Goal: Task Accomplishment & Management: Complete application form

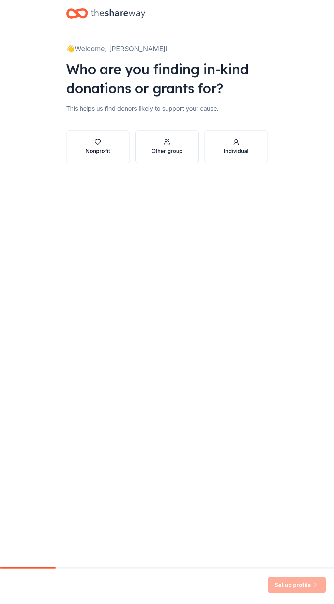
click at [83, 151] on button "Nonprofit" at bounding box center [98, 147] width 64 height 33
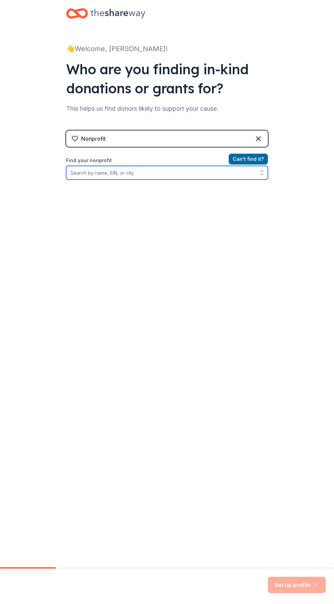
click at [170, 170] on input "Find your nonprofit" at bounding box center [167, 173] width 202 height 14
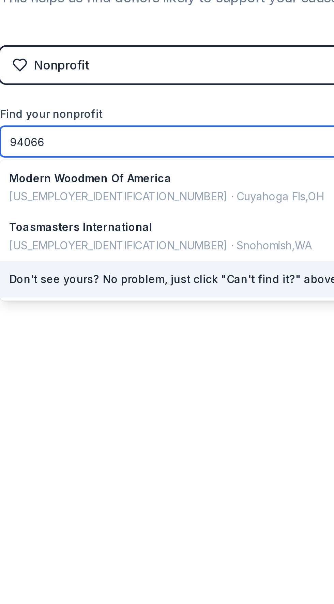
click at [163, 174] on input "94066" at bounding box center [167, 173] width 202 height 14
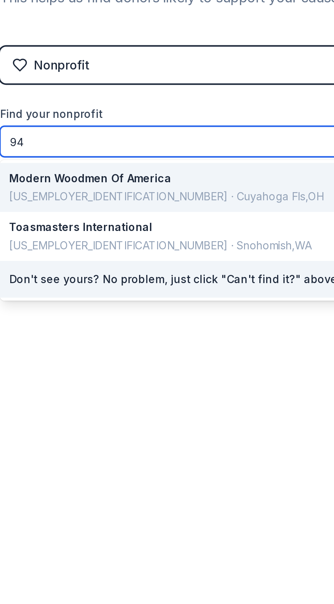
type input "9"
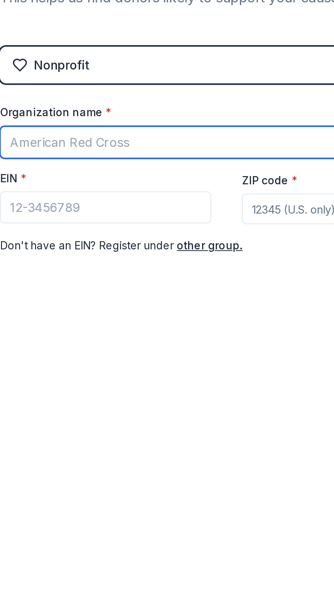
click at [114, 170] on input "Organization name *" at bounding box center [167, 173] width 202 height 14
type input "San Bruno Improvement Group"
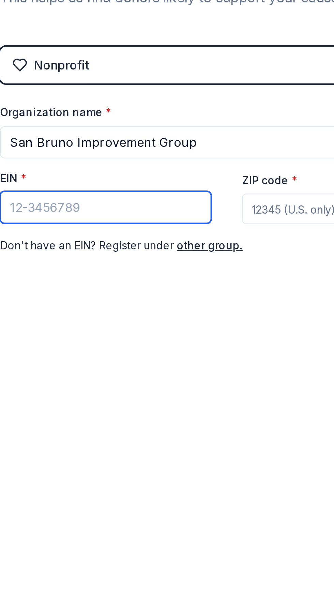
click at [135, 202] on input "EIN *" at bounding box center [113, 202] width 94 height 14
click at [132, 201] on input "EIN *" at bounding box center [113, 202] width 94 height 14
type input "[US_EMPLOYER_IDENTIFICATION_NUMBER]"
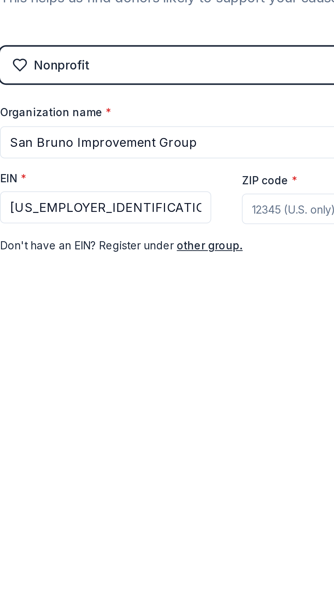
click at [199, 204] on input "ZIP code *" at bounding box center [221, 203] width 94 height 14
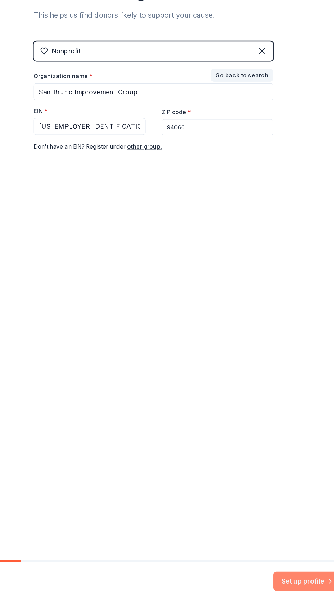
type input "94066"
click at [292, 583] on button "Set up profile" at bounding box center [297, 585] width 58 height 16
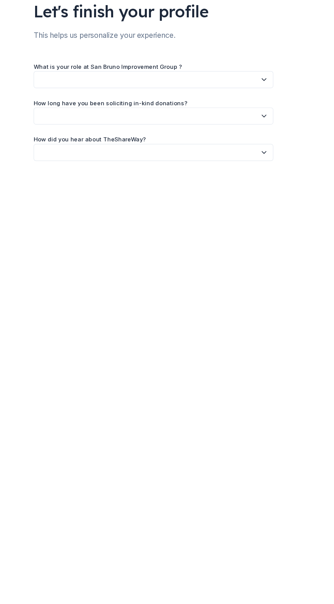
click at [260, 110] on icon "button" at bounding box center [260, 110] width 7 height 7
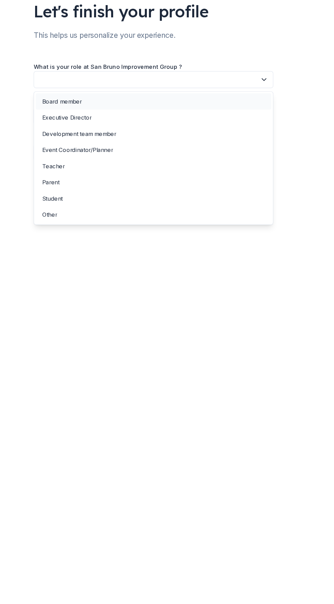
click at [112, 129] on div "Board member" at bounding box center [167, 129] width 198 height 14
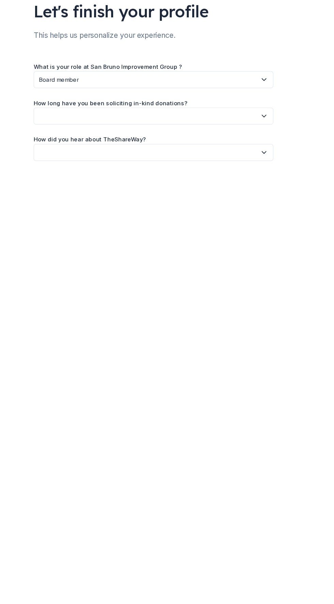
click at [219, 144] on button "button" at bounding box center [167, 141] width 202 height 14
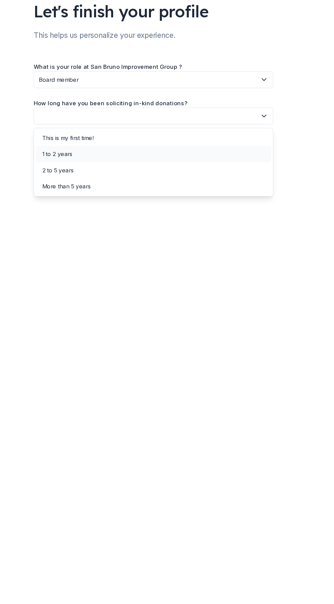
click at [102, 171] on div "1 to 2 years" at bounding box center [167, 173] width 198 height 14
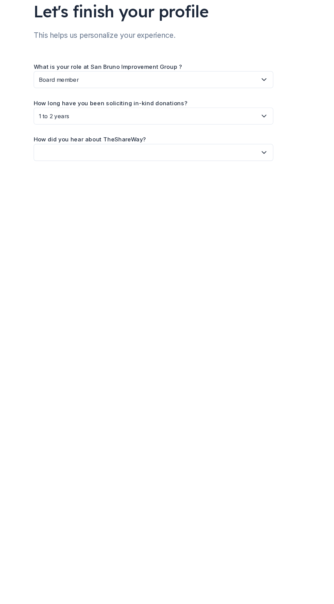
click at [216, 172] on button "button" at bounding box center [167, 172] width 202 height 14
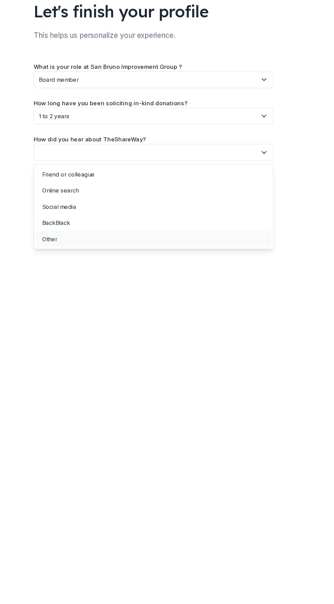
click at [89, 241] on div "Other" at bounding box center [167, 245] width 198 height 14
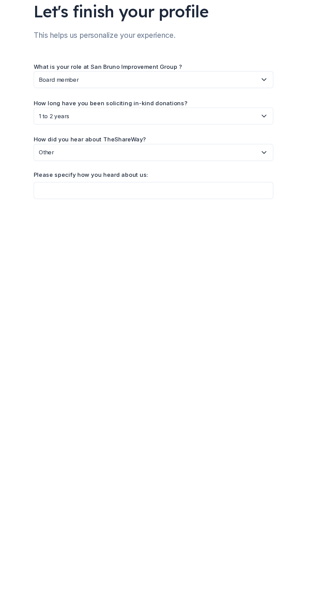
click at [169, 174] on span "Other" at bounding box center [162, 172] width 183 height 8
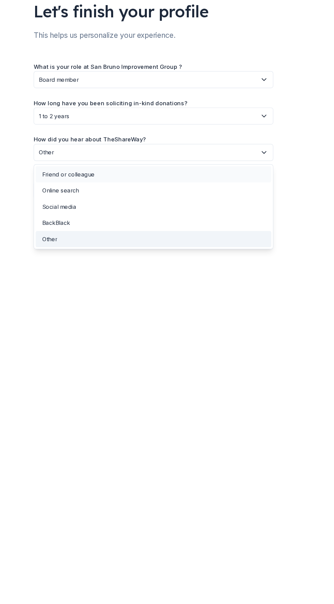
click at [122, 190] on div "Friend or colleague" at bounding box center [167, 190] width 198 height 14
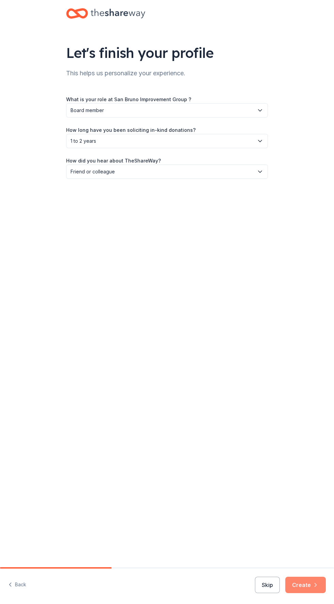
click at [303, 585] on button "Create" at bounding box center [305, 585] width 41 height 16
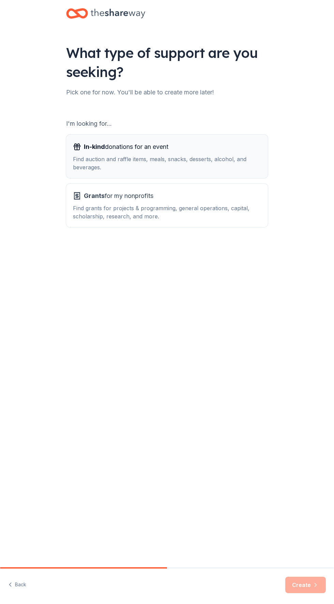
click at [219, 156] on div "Find auction and raffle items, meals, snacks, desserts, alcohol, and beverages." at bounding box center [167, 163] width 188 height 16
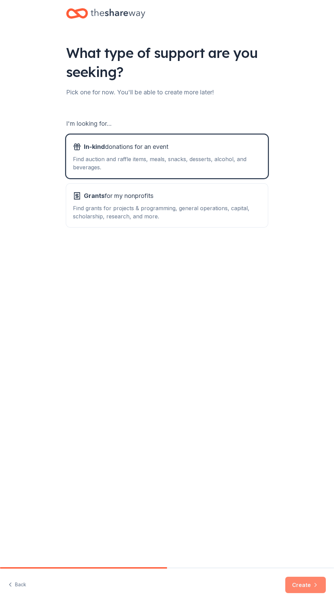
click at [302, 586] on button "Create" at bounding box center [305, 585] width 41 height 16
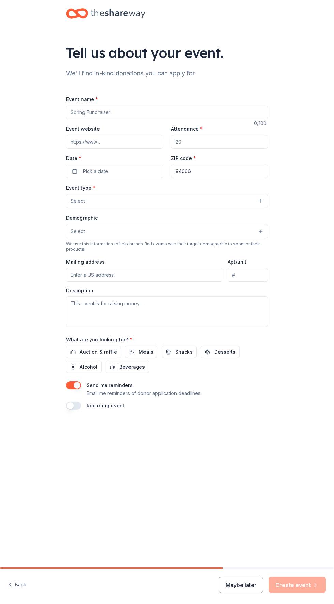
click at [162, 112] on input "Event name *" at bounding box center [167, 113] width 202 height 14
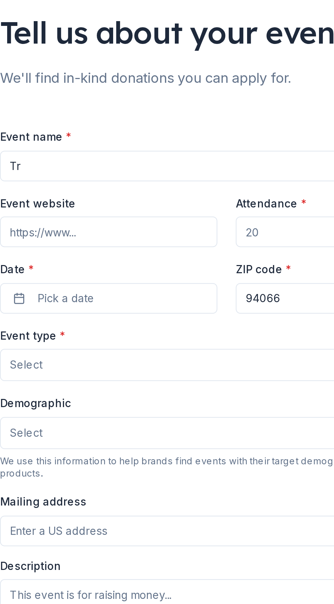
type input "T"
click at [125, 110] on input "[DATE] Stroll canine contest" at bounding box center [167, 113] width 202 height 14
click at [105, 113] on input "[DATE] Stroll canine contest" at bounding box center [167, 113] width 202 height 14
click at [106, 111] on input "[DATE] Stroll canine contest" at bounding box center [167, 113] width 202 height 14
click at [107, 112] on input "[DATE] Stroll canine contest" at bounding box center [167, 113] width 202 height 14
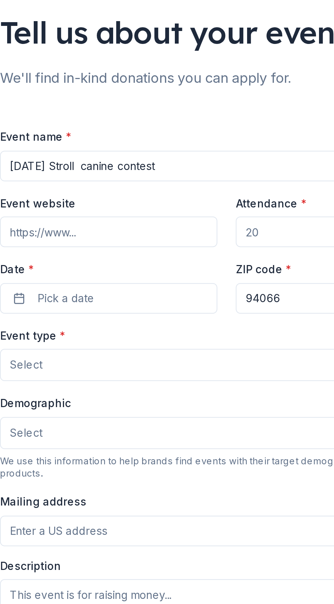
click at [96, 111] on input "[DATE] Stroll canine contest" at bounding box center [167, 113] width 202 height 14
click at [93, 113] on input "[DATE] Costume Stroll canine contest" at bounding box center [167, 113] width 202 height 14
click at [72, 112] on input "[DATE] S Costume Stroll canine contest" at bounding box center [167, 113] width 202 height 14
click at [74, 111] on input "[DATE] S Costume Stroll canine contest" at bounding box center [167, 113] width 202 height 14
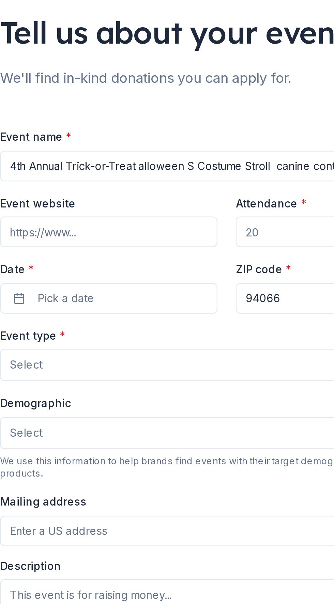
click at [173, 111] on input "4th Annual Trick-or-Treat alloween S Costume Stroll canine contest" at bounding box center [167, 113] width 202 height 14
click at [160, 111] on input "4th Annual Trick-or-Treat alloween Se Stroll canine contest" at bounding box center [167, 113] width 202 height 14
click at [152, 111] on input "4th Annual Trick-or-Treat alloween Se Stroll canine contest" at bounding box center [167, 113] width 202 height 14
click at [131, 110] on input "4th Annual Trick-or-Treate Stroll canine contest" at bounding box center [167, 113] width 202 height 14
click at [141, 110] on input "4th Annual Trick-or-Treat Stroll canine contest" at bounding box center [167, 113] width 202 height 14
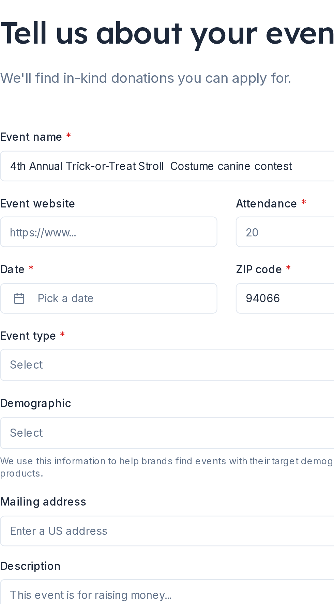
click at [180, 111] on input "4th Annual Trick-or-Treat Stroll Costume canine contest" at bounding box center [167, 113] width 202 height 14
click at [144, 111] on input "4th Annual Trick-or-Treat Stroll Costume contest" at bounding box center [167, 113] width 202 height 14
click at [180, 110] on input "4th Annual Trick-or-Treat Stroll Dog Costume contest" at bounding box center [167, 113] width 202 height 14
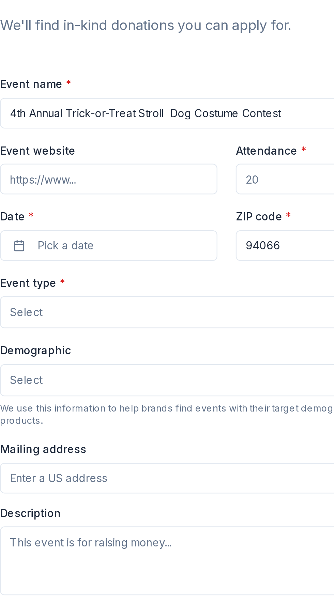
type input "4th Annual Trick-or-Treat Stroll Dog Costume Contest"
click at [146, 142] on input "Event website" at bounding box center [114, 142] width 97 height 14
click at [72, 141] on input "[DOMAIN_NAME]" at bounding box center [114, 142] width 97 height 14
click at [75, 141] on input "[DOMAIN_NAME]" at bounding box center [114, 142] width 97 height 14
type input "[DOMAIN_NAME]"
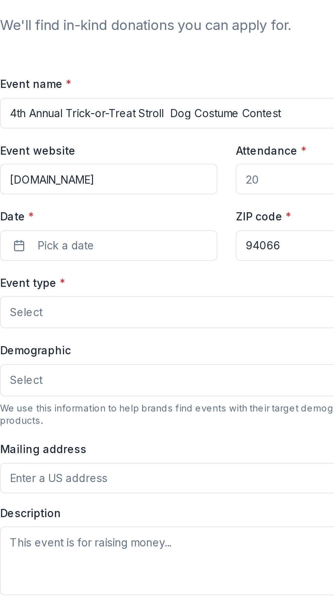
click at [197, 144] on input "Attendance *" at bounding box center [219, 142] width 97 height 14
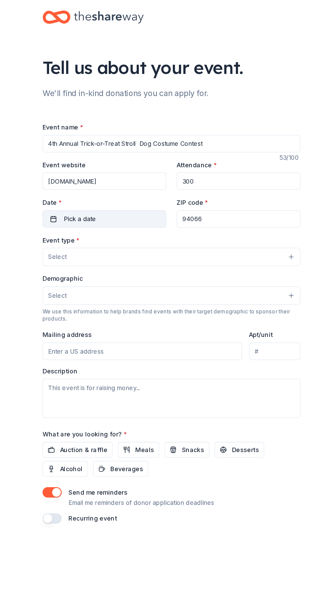
type input "300"
click at [138, 172] on button "Pick a date" at bounding box center [114, 172] width 97 height 14
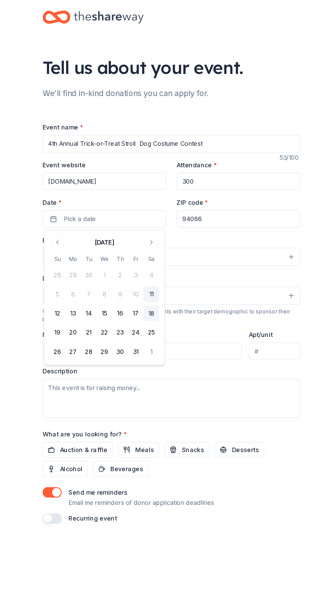
click at [153, 243] on button "18" at bounding box center [151, 245] width 12 height 12
click at [229, 171] on input "94066" at bounding box center [219, 172] width 97 height 14
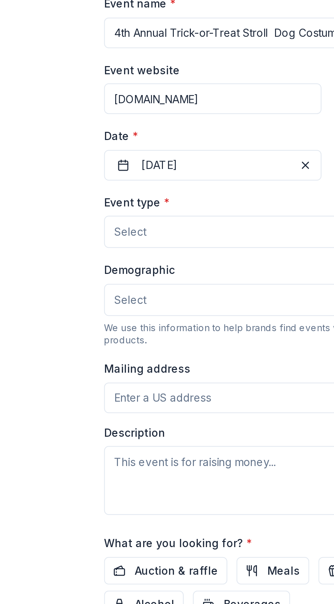
click at [136, 200] on button "Select" at bounding box center [167, 201] width 202 height 14
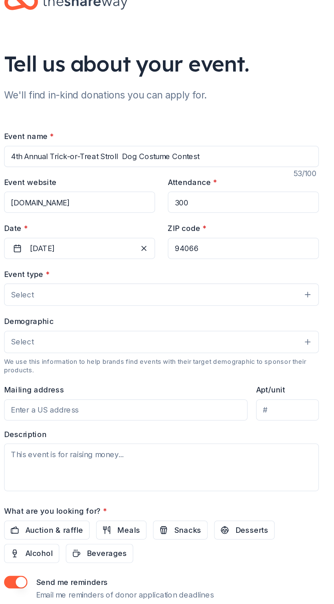
click at [260, 201] on button "Select" at bounding box center [167, 201] width 202 height 14
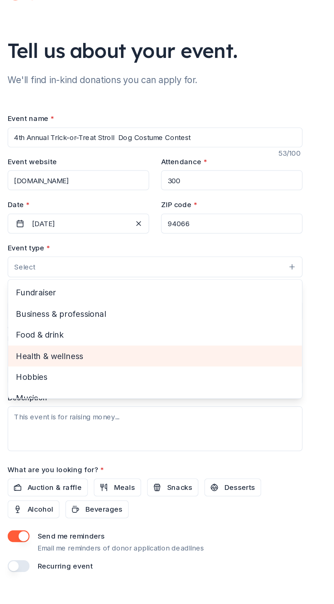
click at [265, 263] on div "Health & wellness" at bounding box center [166, 262] width 201 height 14
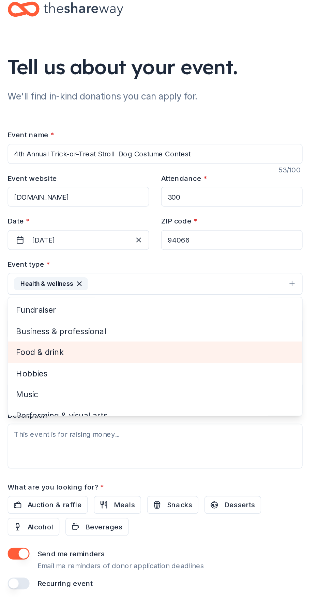
click at [266, 252] on div "Food & drink" at bounding box center [166, 248] width 201 height 14
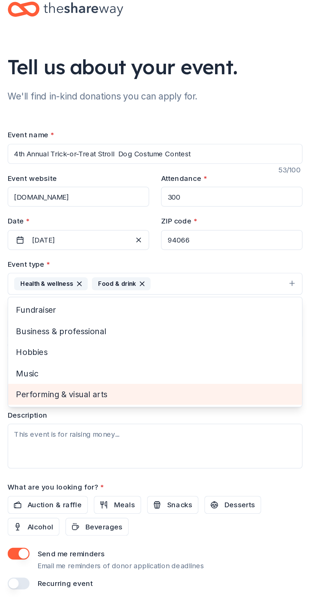
click at [131, 276] on span "Performing & visual arts" at bounding box center [167, 277] width 190 height 9
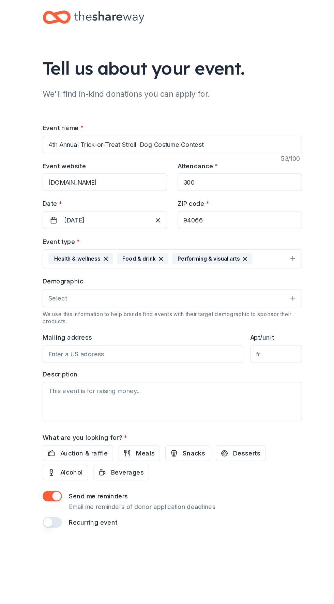
click at [263, 233] on button "Select" at bounding box center [167, 232] width 202 height 14
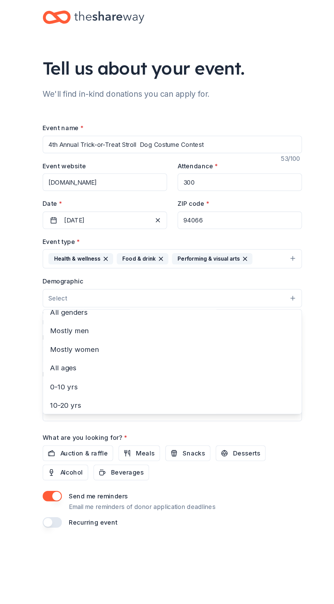
scroll to position [16, 0]
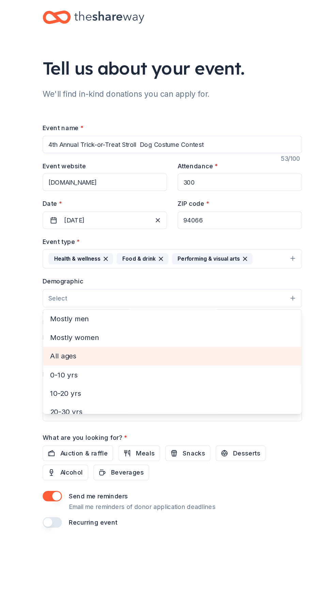
click at [95, 277] on span "All ages" at bounding box center [167, 277] width 190 height 9
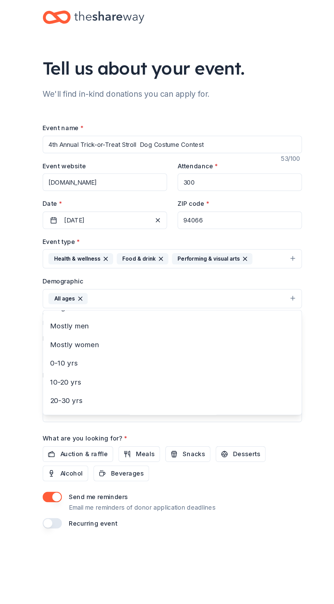
scroll to position [0, 0]
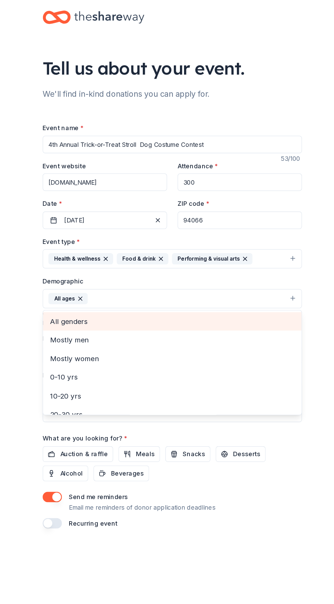
click at [105, 251] on span "All genders" at bounding box center [167, 250] width 190 height 9
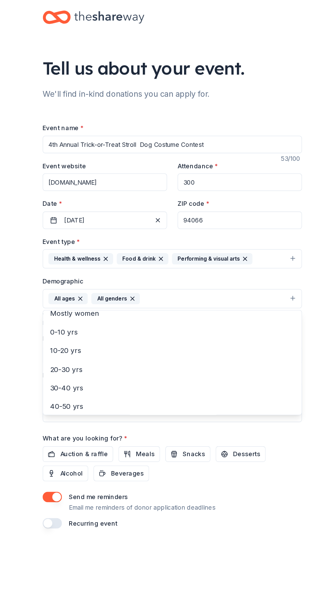
scroll to position [19, 0]
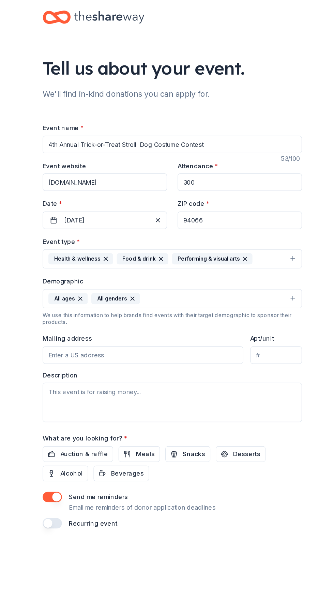
click at [170, 277] on input "Mailing address" at bounding box center [144, 277] width 156 height 14
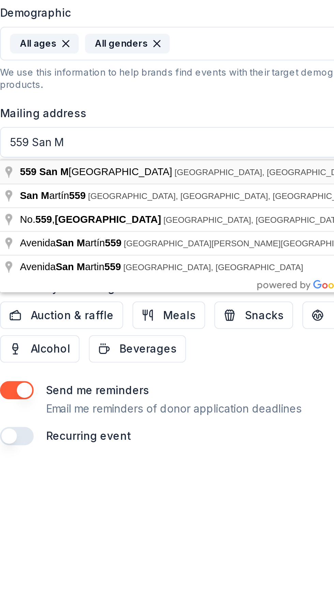
type input "[STREET_ADDRESS]"
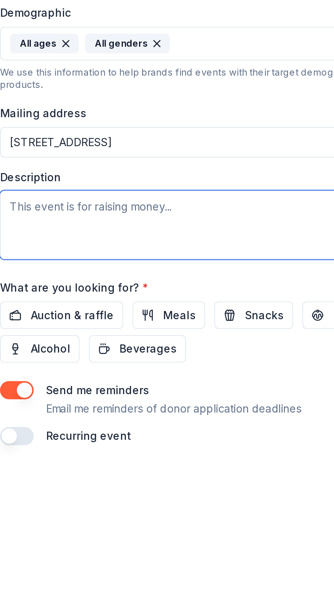
click at [164, 309] on textarea at bounding box center [167, 313] width 202 height 31
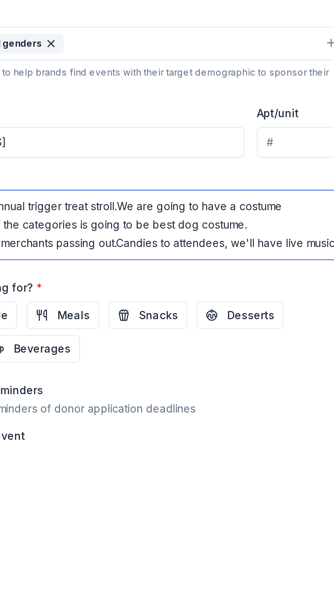
scroll to position [4, 0]
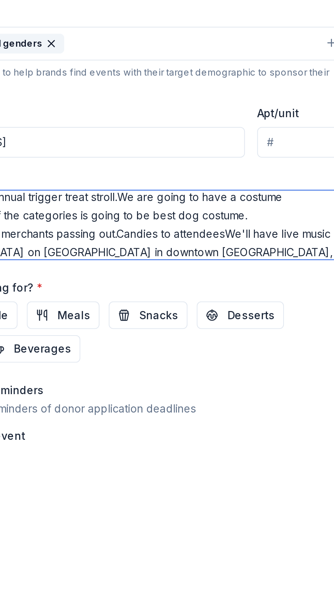
click at [252, 328] on textarea "This is our fourth annual trigger treat stroll.We are going to have a costume c…" at bounding box center [167, 313] width 202 height 31
click at [257, 326] on textarea "This is our fourth annual trigger treat stroll.We are going to have a costume c…" at bounding box center [167, 313] width 202 height 31
click at [122, 328] on textarea "This is our fourth annual trigger treat stroll.We are going to have a costume c…" at bounding box center [167, 313] width 202 height 31
click at [137, 327] on textarea "This is our fourth annual trigger treat stroll.We are going to have a costume c…" at bounding box center [167, 313] width 202 height 31
click at [149, 328] on textarea "This is our fourth annual trigger treat stroll.We are going to have a costume c…" at bounding box center [167, 313] width 202 height 31
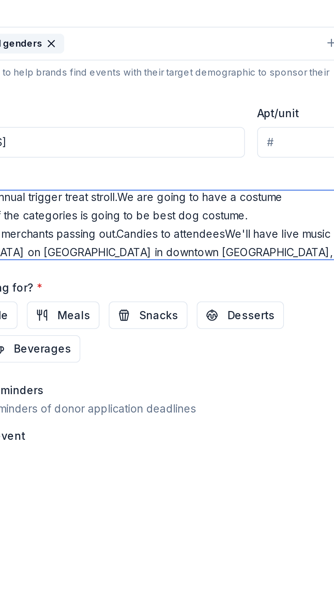
click at [190, 325] on textarea "This is our fourth annual trigger treat stroll.We are going to have a costume c…" at bounding box center [167, 313] width 202 height 31
click at [187, 328] on textarea "This is our fourth annual trigger treat stroll.We are going to have a costume c…" at bounding box center [167, 313] width 202 height 31
click at [200, 324] on textarea "This is our fourth annual trigger treat stroll.We are going to have a costume c…" at bounding box center [167, 313] width 202 height 31
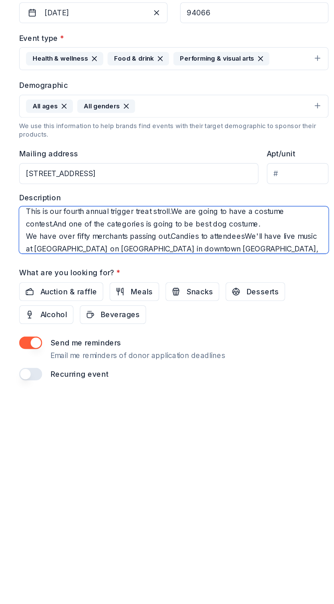
click at [86, 312] on textarea "This is our fourth annual trigger treat stroll.We are going to have a costume c…" at bounding box center [167, 313] width 202 height 31
click at [93, 314] on textarea "This is our fourth annual trigger treat stroll.We are going to have a costume c…" at bounding box center [167, 313] width 202 height 31
click at [94, 309] on textarea "This is our fourth annual trigger treat stroll.We are going to have a costume c…" at bounding box center [167, 313] width 202 height 31
click at [93, 310] on textarea "This is our fourth annual trigger treat stroll.We are going to have a costume c…" at bounding box center [167, 313] width 202 height 31
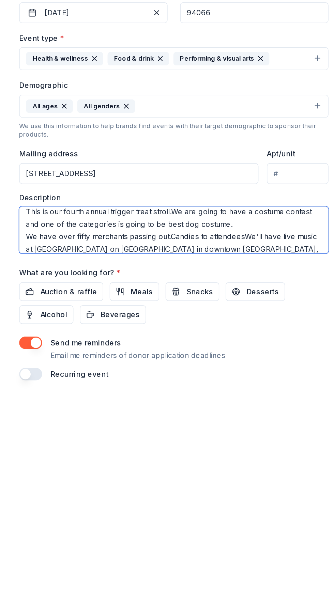
click at [170, 318] on textarea "This is our fourth annual trigger treat stroll.We are going to have a costume c…" at bounding box center [167, 313] width 202 height 31
click at [188, 316] on textarea "This is our fourth annual trigger treat stroll.We are going to have a costume c…" at bounding box center [167, 313] width 202 height 31
click at [203, 319] on textarea "This is our fourth annual trigger treat stroll.We are going to have a costume c…" at bounding box center [167, 313] width 202 height 31
click at [125, 327] on textarea "This is our fourth annual trigger treat stroll.We are going to have a costume c…" at bounding box center [167, 313] width 202 height 31
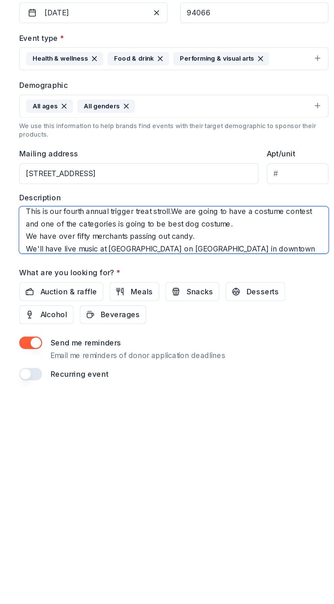
click at [127, 328] on textarea "This is our fourth annual trigger treat stroll.We are going to have a costume c…" at bounding box center [167, 313] width 202 height 31
click at [155, 325] on textarea "This is our fourth annual trigger treat stroll.We are going to have a costume c…" at bounding box center [167, 313] width 202 height 31
click at [154, 326] on textarea "This is our fourth annual trigger treat stroll.We are going to have a costume c…" at bounding box center [167, 313] width 202 height 31
click at [200, 325] on textarea "This is our fourth annual trigger treat stroll.We are going to have a costume c…" at bounding box center [167, 313] width 202 height 31
click at [200, 323] on textarea "This is our fourth annual trigger treat stroll.We are going to have a costume c…" at bounding box center [167, 313] width 202 height 31
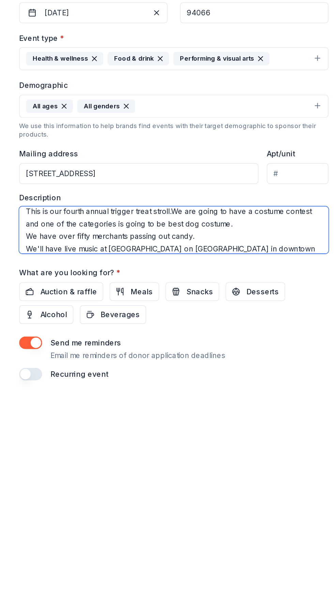
click at [197, 326] on textarea "This is our fourth annual trigger treat stroll.We are going to have a costume c…" at bounding box center [167, 313] width 202 height 31
click at [201, 326] on textarea "This is our fourth annual trigger treat stroll.We are going to have a costume c…" at bounding box center [167, 313] width 202 height 31
click at [200, 324] on textarea "This is our fourth annual trigger treat stroll.We are going to have a costume c…" at bounding box center [167, 313] width 202 height 31
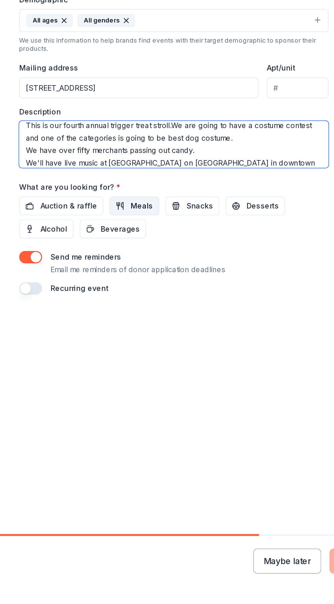
type textarea "This is our fourth annual trigger treat stroll.We are going to have a costume c…"
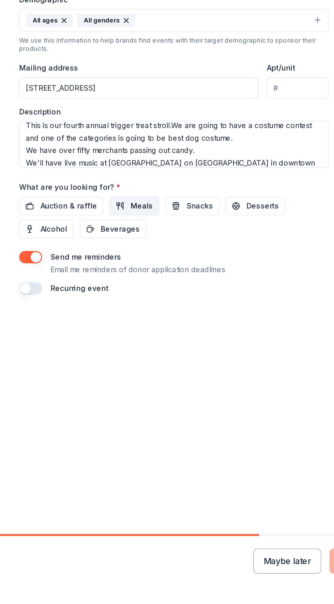
click at [142, 355] on span "Meals" at bounding box center [146, 353] width 15 height 8
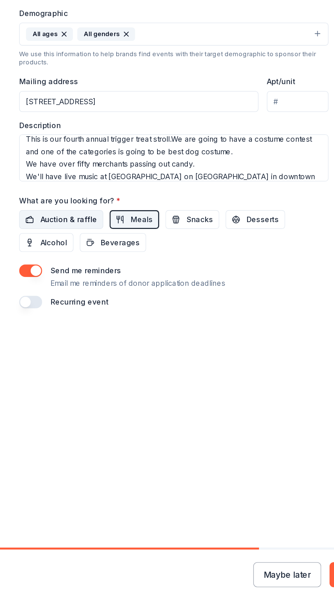
click at [112, 352] on span "Auction & raffle" at bounding box center [98, 353] width 37 height 8
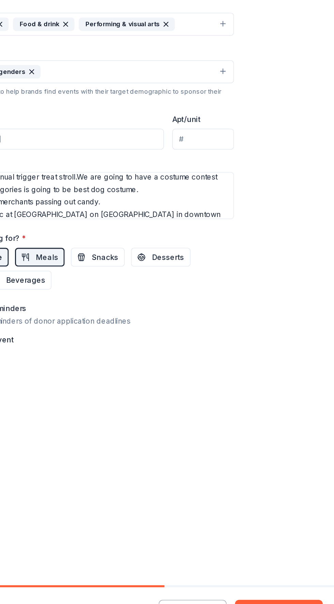
scroll to position [0, 0]
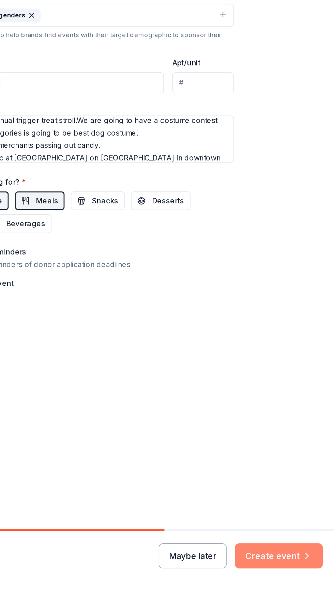
click at [301, 584] on button "Create event" at bounding box center [297, 585] width 57 height 16
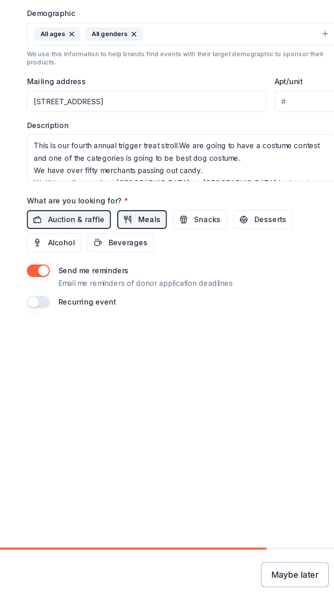
click at [142, 354] on span "Meals" at bounding box center [146, 353] width 15 height 8
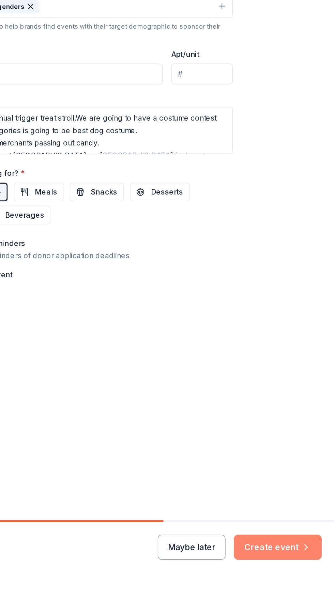
click at [306, 586] on button "Create event" at bounding box center [297, 585] width 57 height 16
click at [300, 587] on div "Maybe later Create event" at bounding box center [272, 585] width 107 height 16
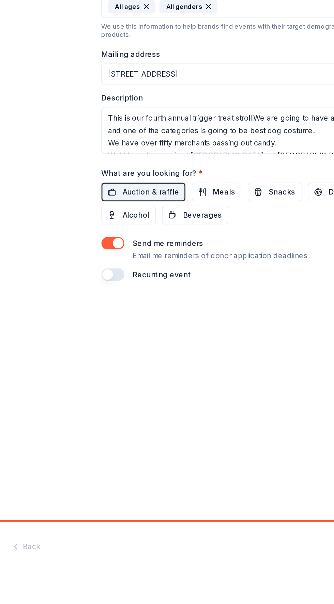
click at [71, 411] on button "button" at bounding box center [73, 407] width 15 height 8
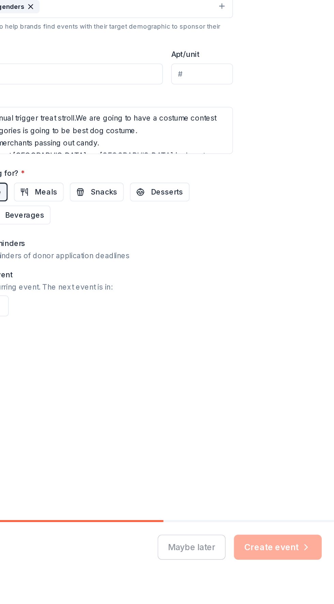
click at [296, 587] on div "Maybe later Create event" at bounding box center [272, 585] width 107 height 16
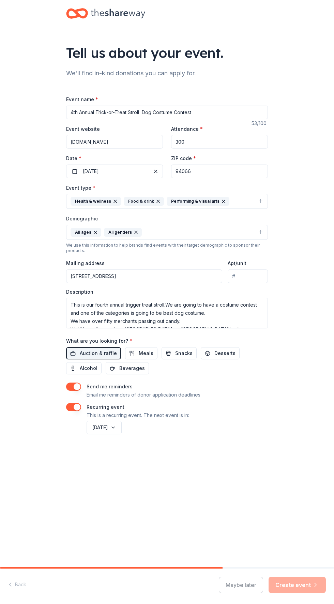
click at [215, 112] on input "4th Annual Trick-or-Treat Stroll Dog Costume Contest" at bounding box center [167, 113] width 202 height 14
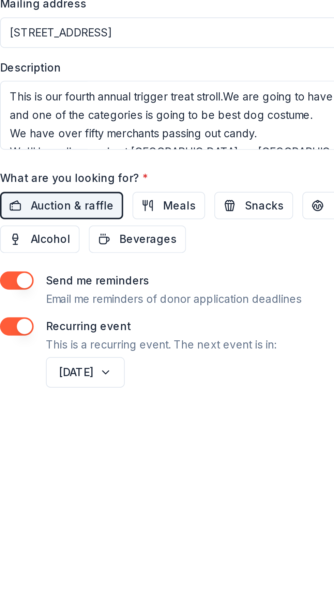
type input "4th Annual Trick-or-Treat Stroll"
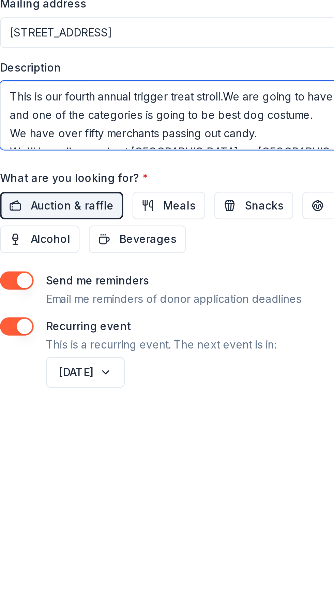
click at [140, 305] on textarea "This is our fourth annual trigger treat stroll.We are going to have a costume c…" at bounding box center [167, 313] width 202 height 31
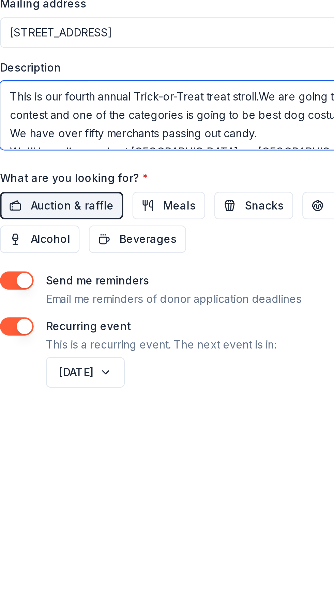
click at [187, 323] on textarea "This is our fourth annual Trick-or-Treat treat stroll.We are going to have a co…" at bounding box center [167, 313] width 202 height 31
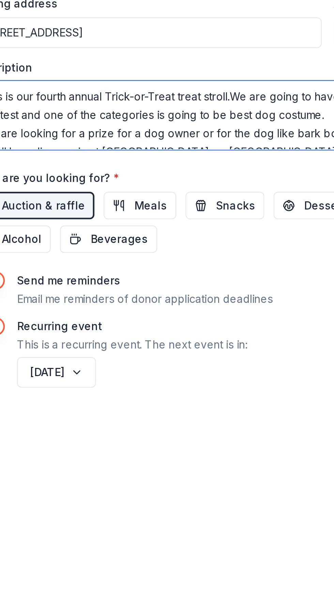
click at [222, 320] on textarea "This is our fourth annual Trick-or-Treat treat stroll.We are going to have a co…" at bounding box center [167, 313] width 202 height 31
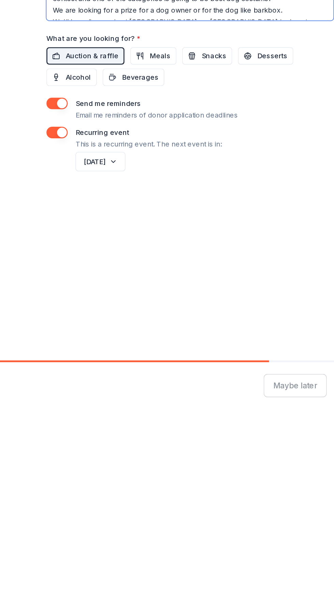
type textarea "This is our fourth annual Trick-or-Treat treat stroll.We are going to have a co…"
click at [76, 384] on button "button" at bounding box center [73, 387] width 15 height 8
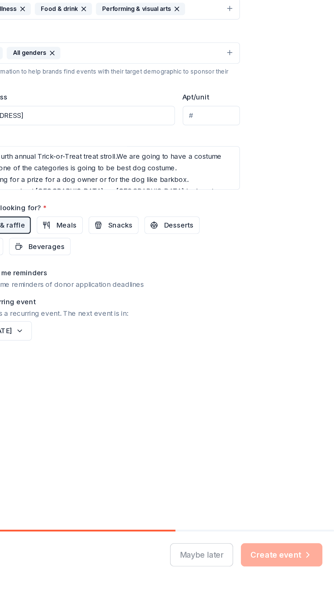
click at [301, 583] on div "Maybe later Create event" at bounding box center [272, 585] width 107 height 16
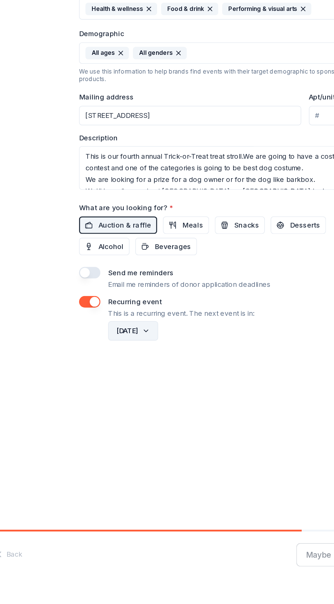
click at [122, 433] on button "[DATE]" at bounding box center [104, 428] width 35 height 14
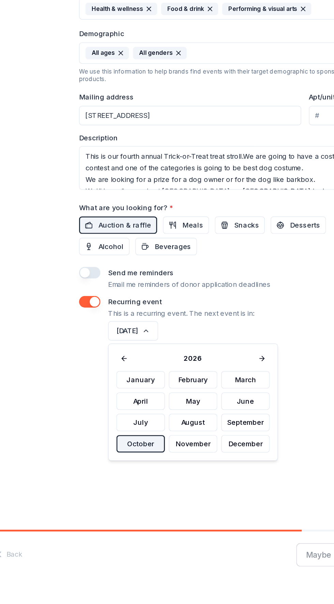
click at [117, 506] on button "October" at bounding box center [109, 507] width 34 height 12
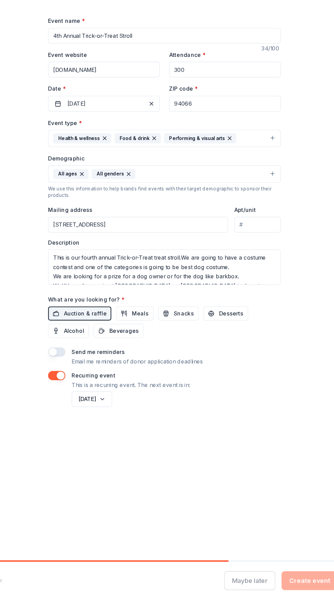
click at [76, 385] on button "button" at bounding box center [73, 387] width 15 height 8
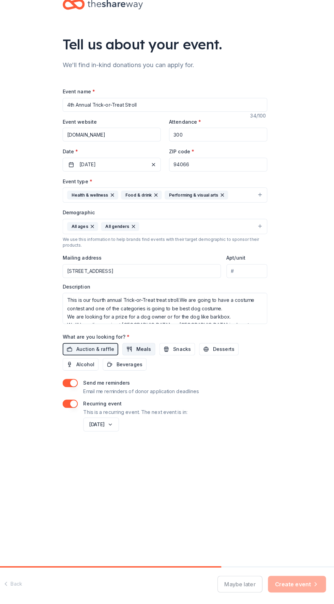
click at [143, 355] on span "Meals" at bounding box center [146, 353] width 15 height 8
click at [182, 353] on span "Snacks" at bounding box center [183, 353] width 17 height 8
click at [232, 348] on button "Desserts" at bounding box center [220, 353] width 39 height 12
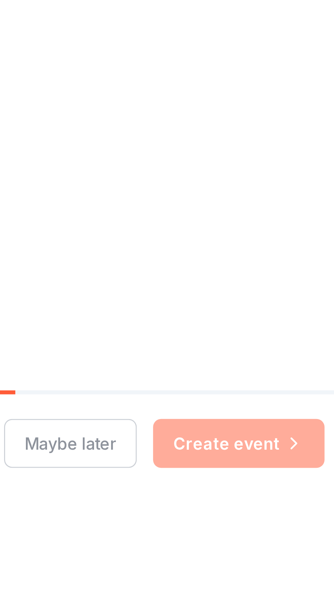
click at [316, 604] on html "Tell us about your event. We'll find in-kind donations you can apply for. Event…" at bounding box center [167, 302] width 334 height 604
click at [306, 590] on div "Maybe later Create event" at bounding box center [272, 585] width 107 height 16
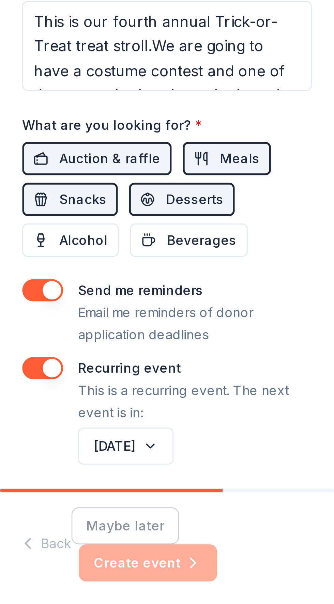
scroll to position [347, 0]
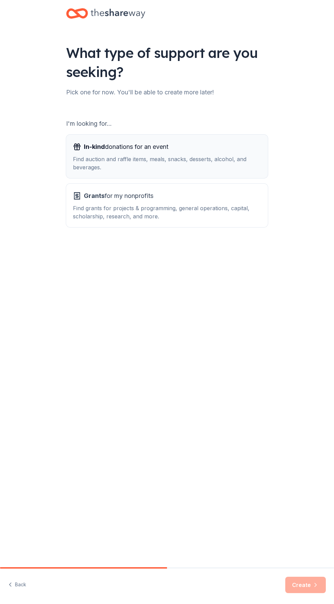
click at [216, 153] on div "In-kind donations for an event Find auction and raffle items, meals, snacks, de…" at bounding box center [167, 156] width 188 height 30
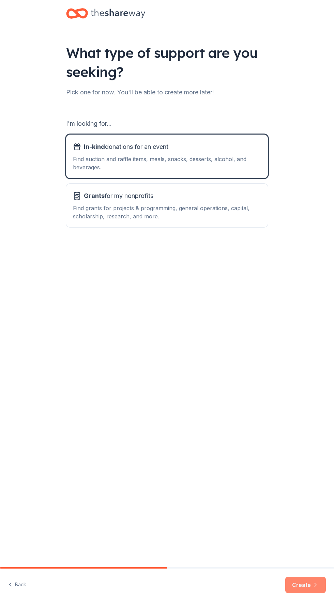
click at [316, 585] on icon "button" at bounding box center [315, 585] width 7 height 7
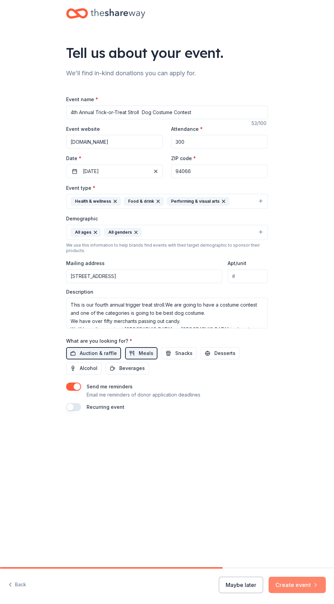
click at [303, 585] on button "Create event" at bounding box center [297, 585] width 57 height 16
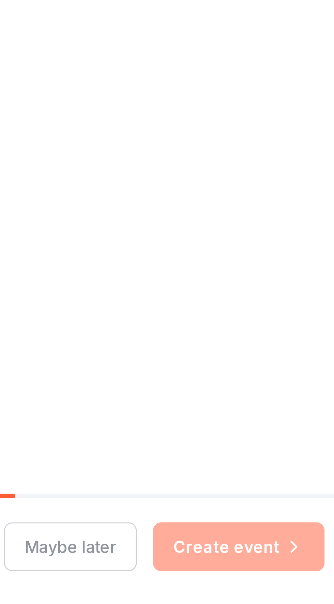
click at [309, 589] on div "Maybe later Create event" at bounding box center [272, 585] width 107 height 16
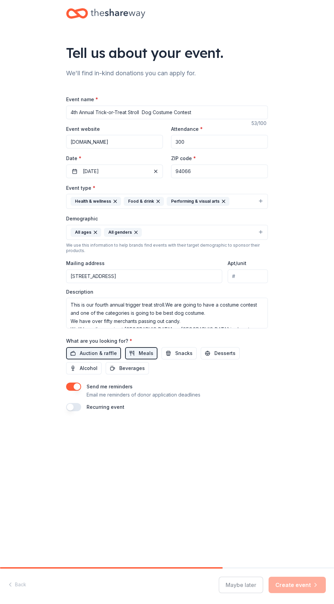
click at [294, 580] on div "Maybe later Create event" at bounding box center [272, 585] width 107 height 16
click at [295, 594] on div "Back Maybe later Create event" at bounding box center [167, 586] width 334 height 35
click at [294, 587] on div "Maybe later Create event" at bounding box center [272, 585] width 107 height 16
click at [295, 592] on div "Maybe later Create event" at bounding box center [272, 585] width 107 height 16
click at [318, 483] on div "Tell us about your event. We'll find in-kind donations you can apply for. Event…" at bounding box center [167, 283] width 334 height 567
